Goal: Contribute content: Contribute content

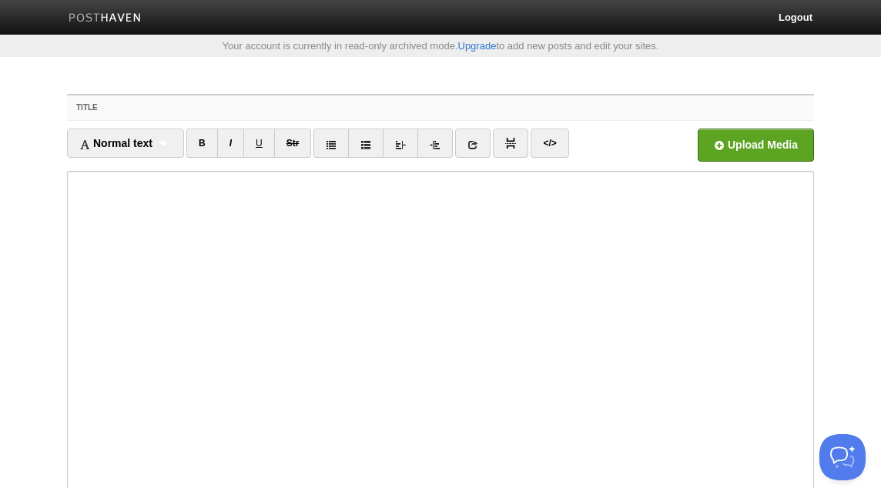
click at [363, 108] on input "Title" at bounding box center [471, 108] width 685 height 25
paste input "Between Jannah & Jahannam - 15--08-25 - [PERSON_NAME]"
drag, startPoint x: 361, startPoint y: 108, endPoint x: 302, endPoint y: 102, distance: 59.6
click at [300, 102] on input "Between Jannah & Jahannam - 15--08-25 - [PERSON_NAME]" at bounding box center [471, 108] width 685 height 25
type input "Between Jannah & [PERSON_NAME]"
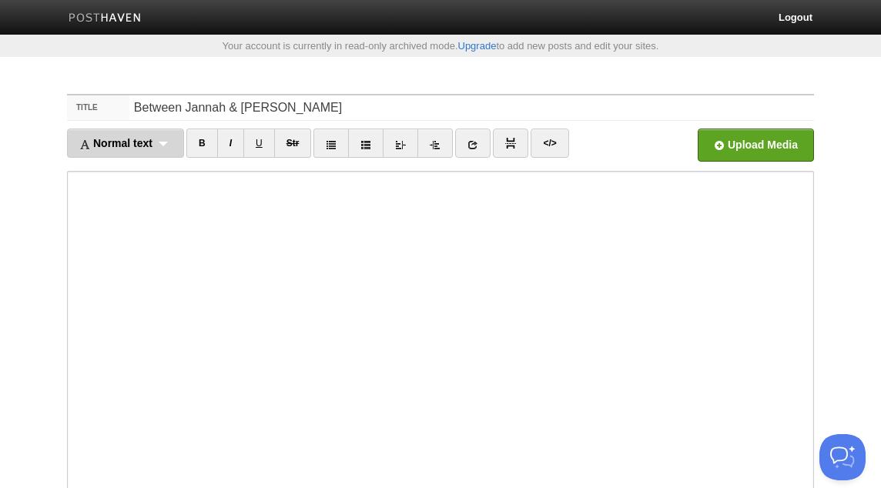
click at [153, 137] on span "Normal text" at bounding box center [115, 143] width 73 height 12
click at [139, 169] on link "Normal text" at bounding box center [126, 177] width 116 height 23
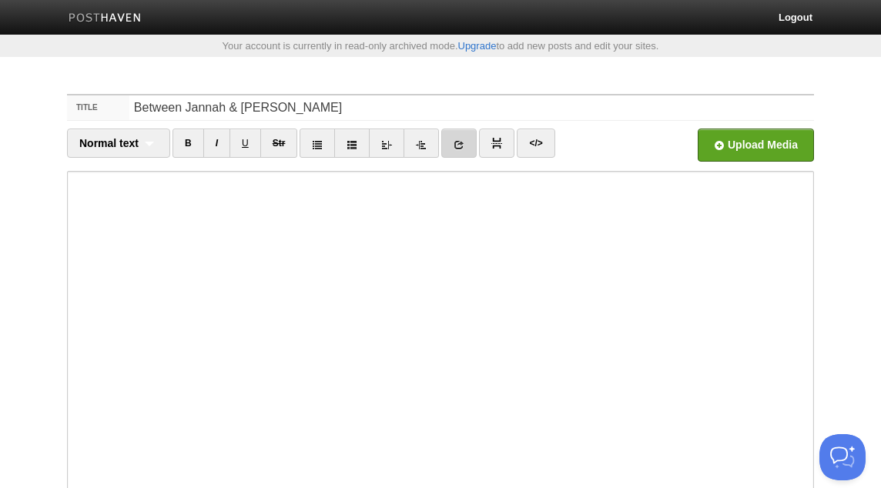
click at [453, 143] on link at bounding box center [458, 143] width 35 height 29
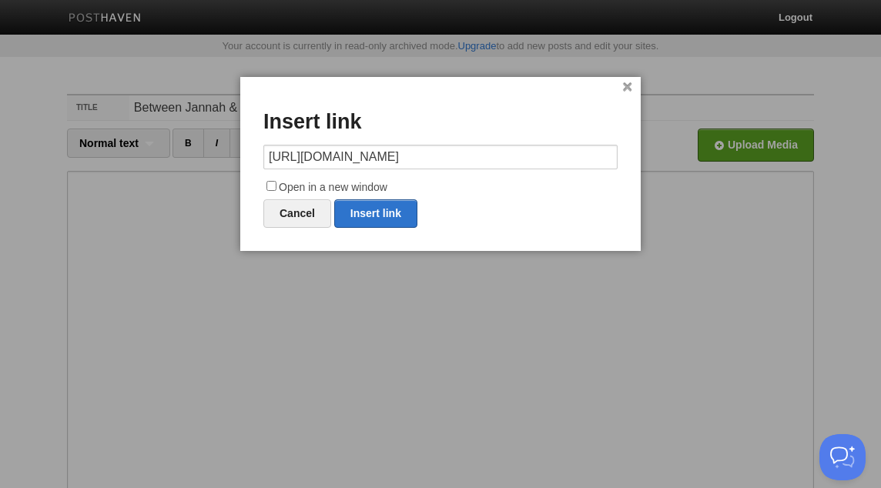
scroll to position [0, 528]
type input "[URL][DOMAIN_NAME]"
click at [378, 189] on label "Open in a new window" at bounding box center [440, 188] width 354 height 18
click at [277, 189] on input "Open in a new window" at bounding box center [272, 186] width 10 height 10
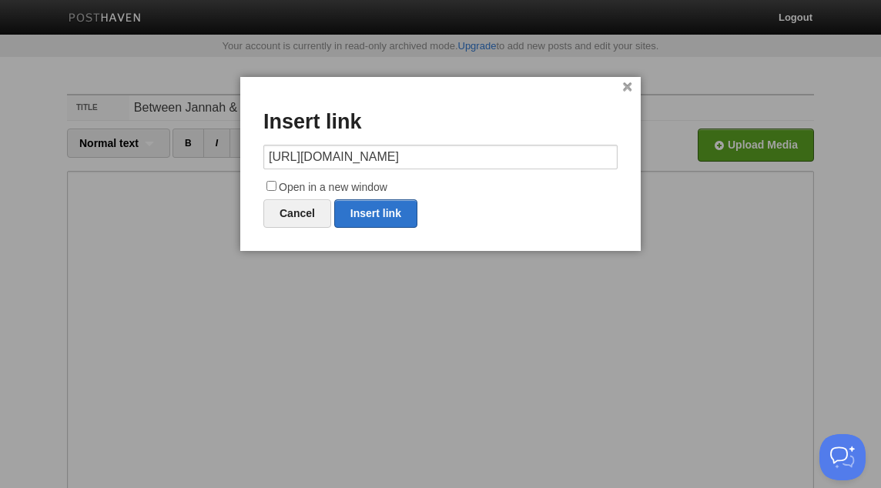
checkbox input "true"
click at [381, 211] on link "Insert link" at bounding box center [375, 214] width 83 height 29
type input "https://"
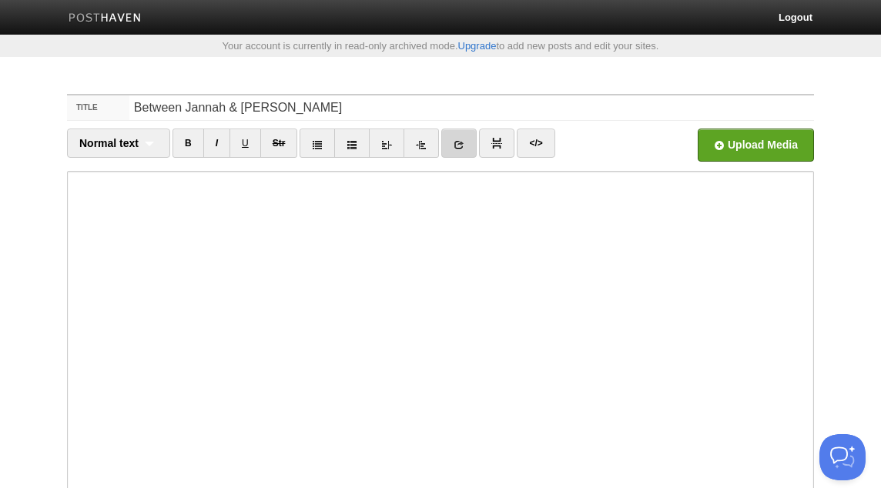
click at [456, 143] on icon at bounding box center [459, 144] width 11 height 11
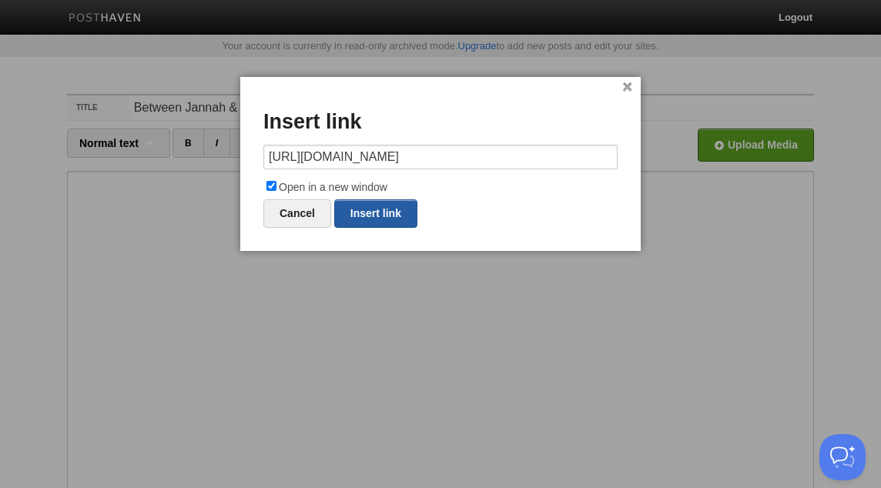
click at [377, 209] on link "Insert link" at bounding box center [375, 214] width 83 height 29
type input "https://"
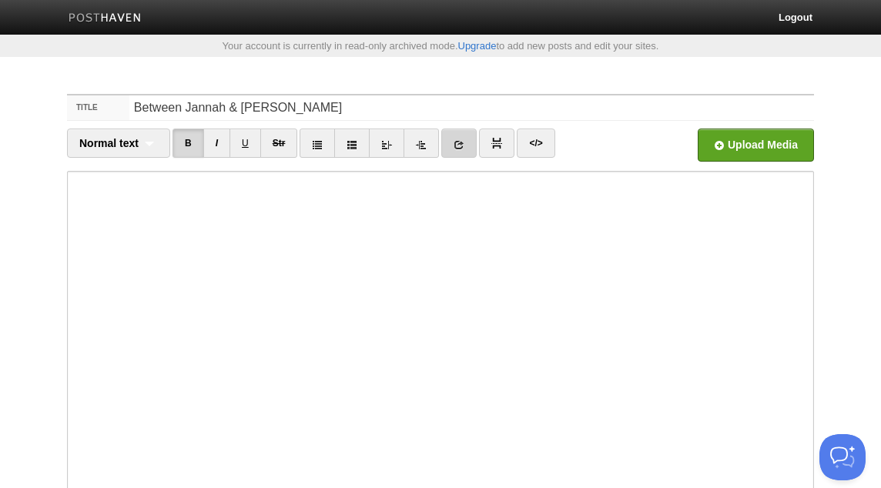
click at [467, 144] on link at bounding box center [458, 143] width 35 height 29
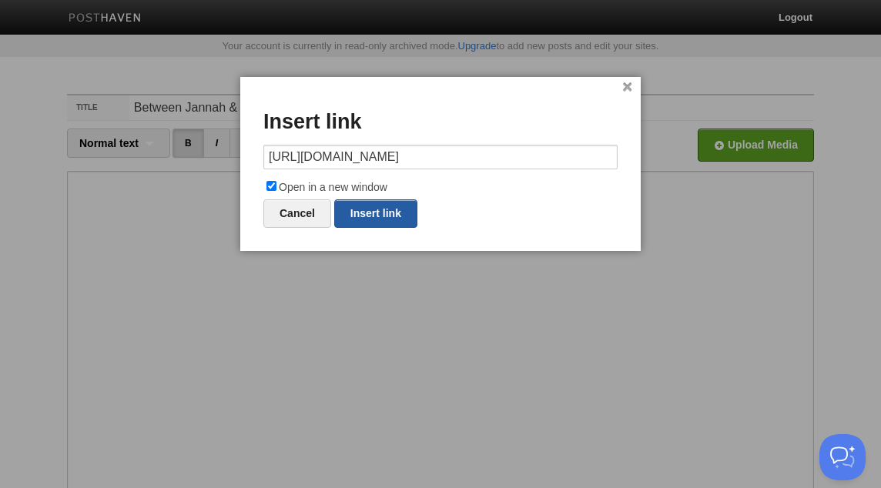
click at [389, 206] on link "Insert link" at bounding box center [375, 214] width 83 height 29
type input "https://"
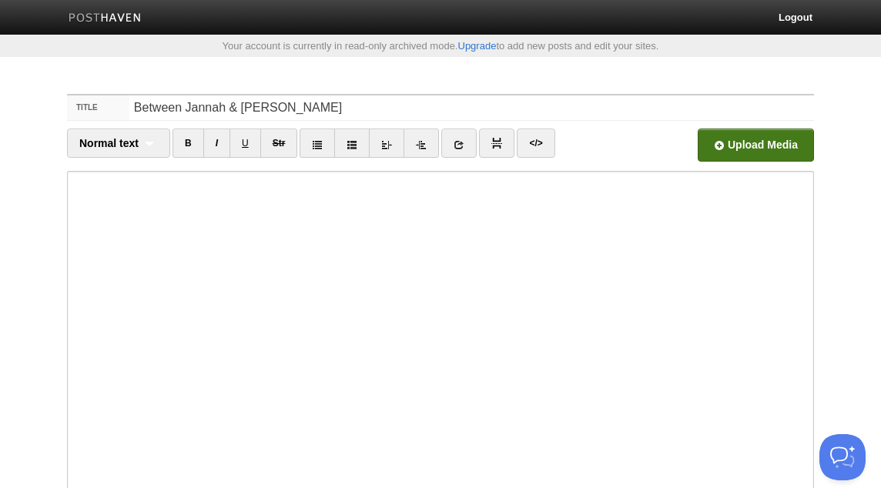
click at [743, 136] on input "file" at bounding box center [291, 149] width 1166 height 79
click at [771, 157] on input "file" at bounding box center [291, 149] width 1166 height 79
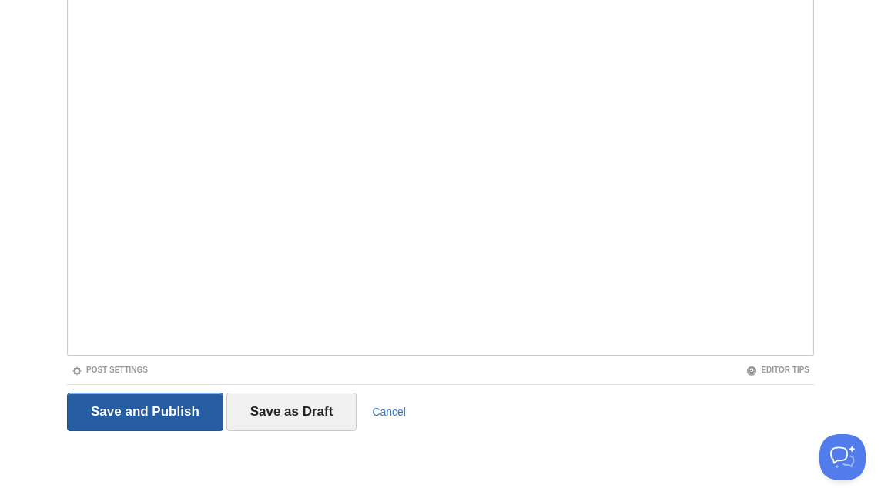
click at [152, 411] on input "Save and Publish" at bounding box center [145, 412] width 156 height 39
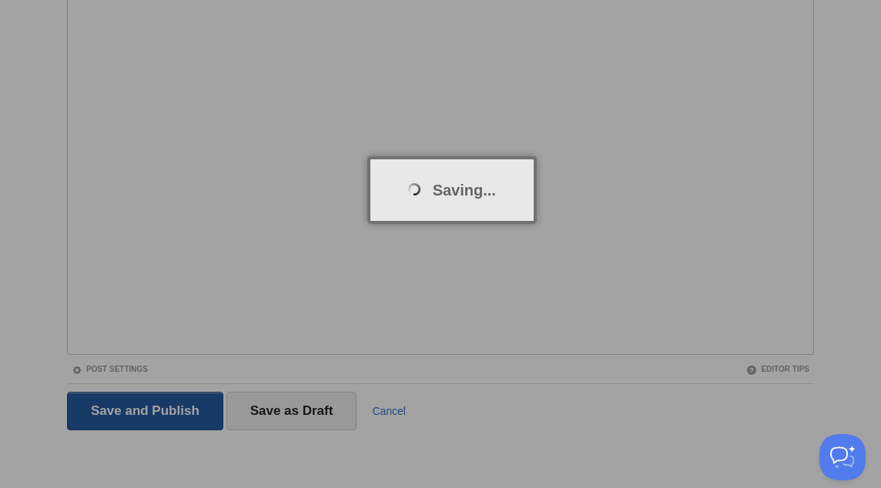
scroll to position [80, 0]
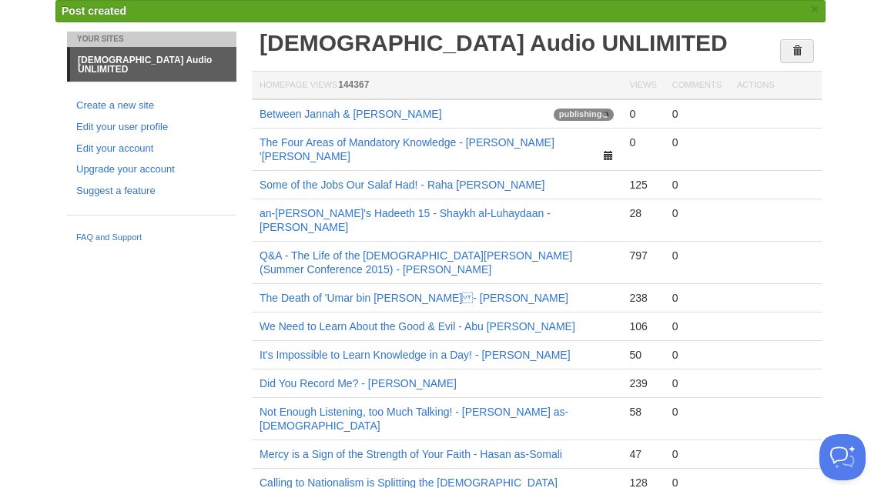
copy link "Between Jannah & [PERSON_NAME]"
drag, startPoint x: 541, startPoint y: 112, endPoint x: 256, endPoint y: 119, distance: 285.1
click at [254, 119] on td "Between Jannah & [PERSON_NAME] publishing" at bounding box center [437, 113] width 370 height 29
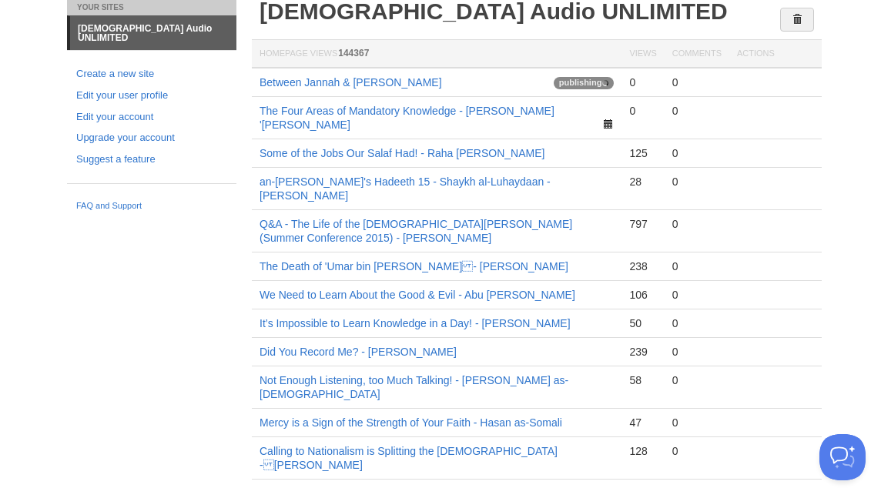
click at [537, 82] on td "Between Jannah & [PERSON_NAME] publishing" at bounding box center [437, 82] width 370 height 29
click at [442, 82] on link "Between Jannah & [PERSON_NAME]" at bounding box center [351, 82] width 183 height 12
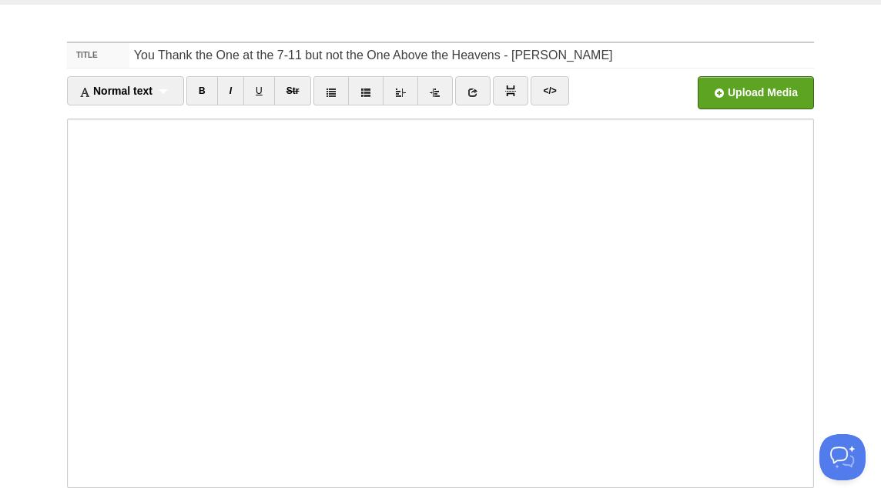
scroll to position [132, 0]
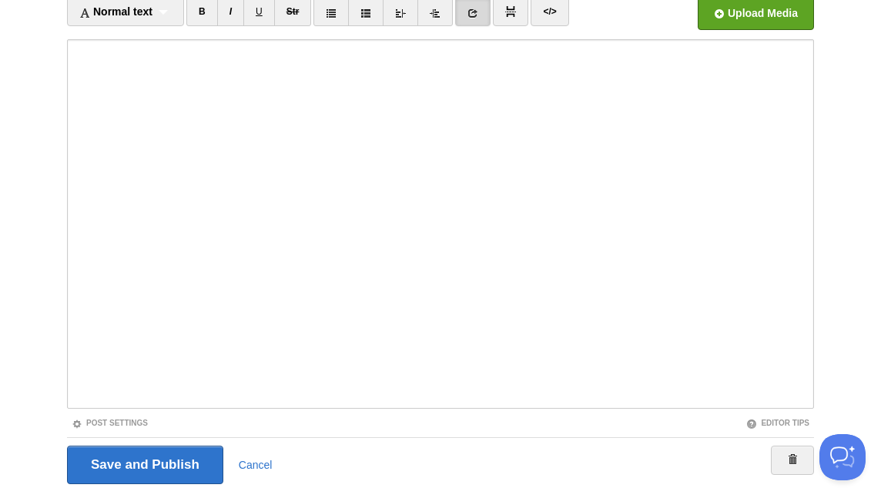
click at [141, 428] on div "Post Settings" at bounding box center [254, 423] width 374 height 13
click at [141, 420] on link "Post Settings" at bounding box center [110, 423] width 76 height 8
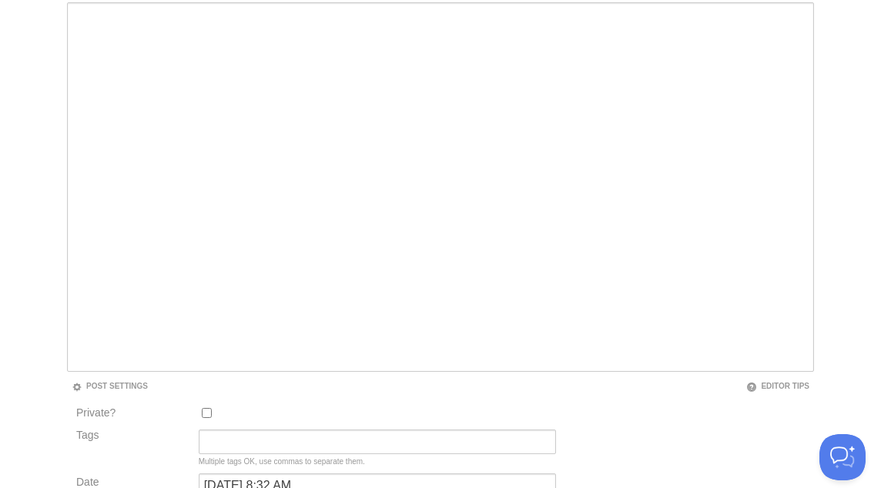
scroll to position [314, 0]
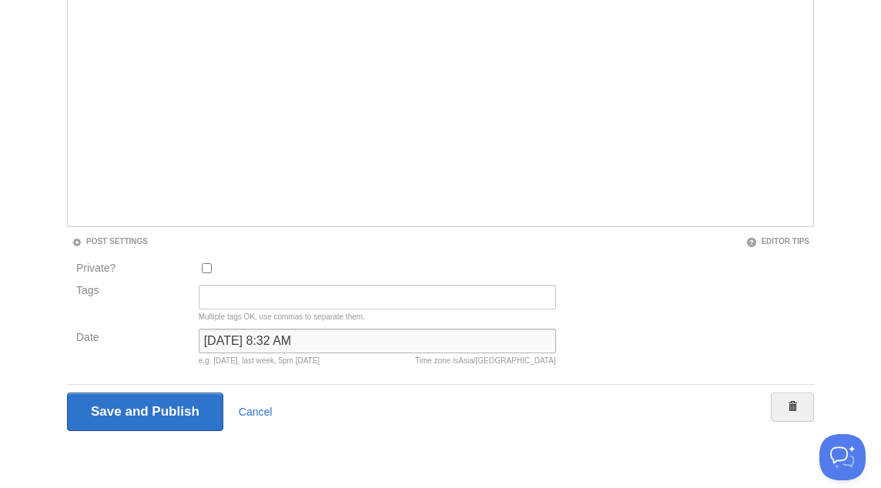
click at [260, 340] on input "May 9, 2024 at 8:32 AM" at bounding box center [377, 341] width 357 height 25
type input "w"
type input "now"
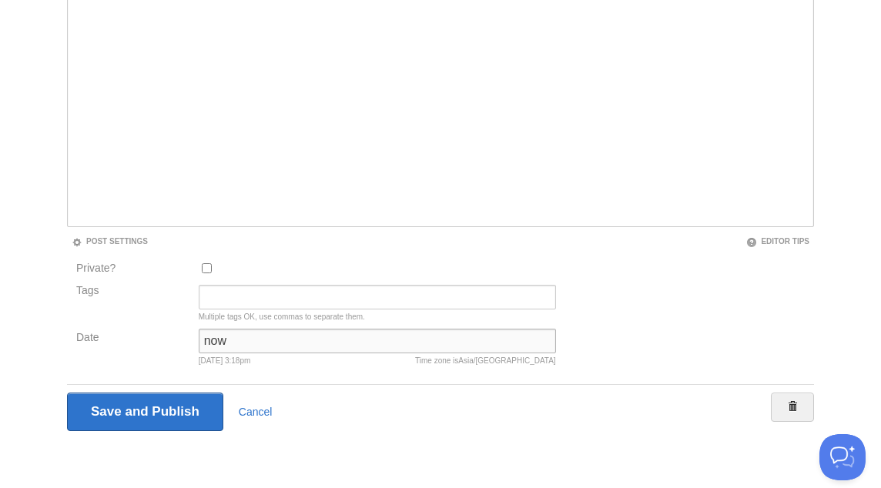
click at [67, 393] on input "Save and Publish" at bounding box center [145, 412] width 156 height 39
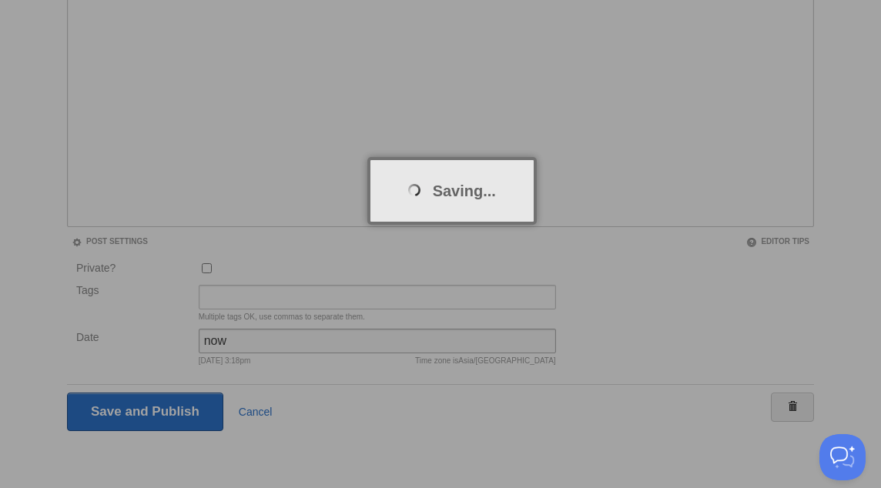
scroll to position [80, 0]
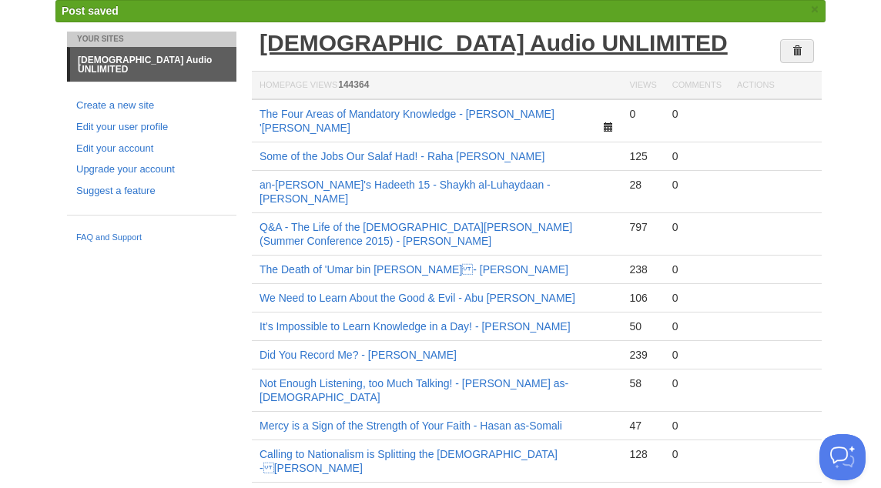
click at [424, 48] on link "[DEMOGRAPHIC_DATA] Audio UNLIMITED" at bounding box center [494, 42] width 468 height 25
